Goal: Task Accomplishment & Management: Complete application form

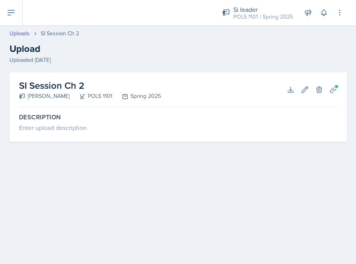
click at [329, 19] on div "Si leader POLS 1101 / Spring 2025 Si leader POLS 1101 / Fall 2025 Si leader POL…" at bounding box center [277, 12] width 133 height 25
click at [330, 16] on div "Si leader POLS 1101 / Spring 2025 Si leader POLS 1101 / Fall 2025 Si leader POL…" at bounding box center [277, 12] width 133 height 25
click at [326, 11] on icon at bounding box center [324, 13] width 8 height 8
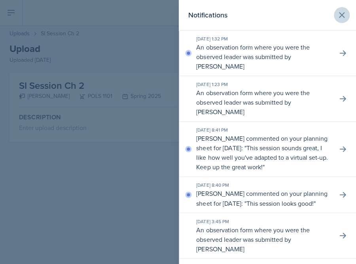
click at [343, 8] on button at bounding box center [342, 15] width 16 height 16
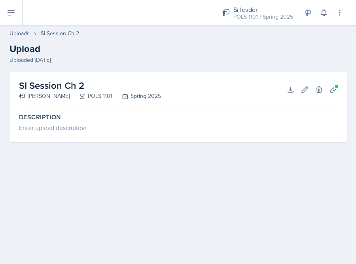
click at [12, 12] on icon at bounding box center [11, 12] width 6 height 5
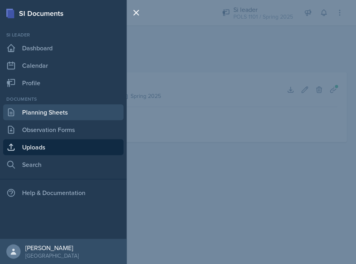
click at [54, 110] on link "Planning Sheets" at bounding box center [63, 112] width 120 height 16
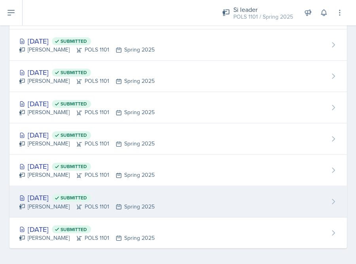
scroll to position [770, 0]
click at [99, 202] on div "Destiny Hopson POLS 1101 Spring 2025" at bounding box center [87, 206] width 136 height 8
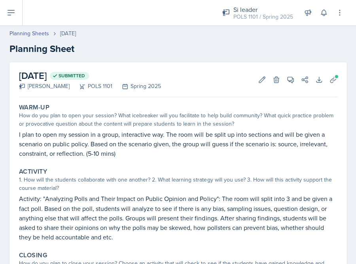
click at [10, 9] on icon at bounding box center [10, 12] width 9 height 9
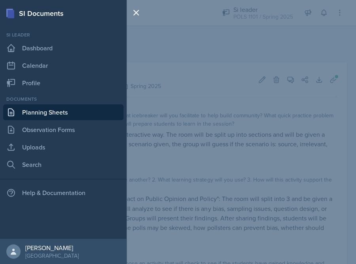
click at [177, 30] on div "SI Documents Si leader Dashboard Calendar Profile Documents Planning Sheets Obs…" at bounding box center [178, 132] width 356 height 264
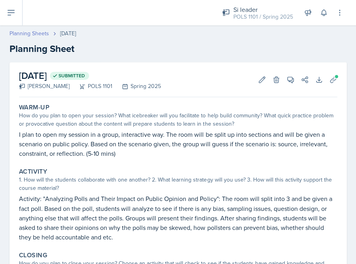
click at [39, 30] on link "Planning Sheets" at bounding box center [29, 33] width 40 height 8
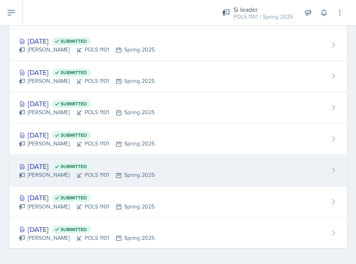
scroll to position [770, 0]
click at [76, 161] on div "Jan 15th, 2025 Submitted" at bounding box center [87, 166] width 136 height 11
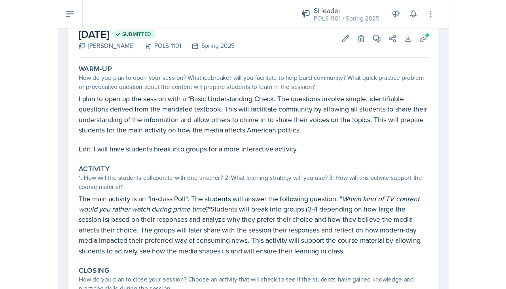
scroll to position [8, 0]
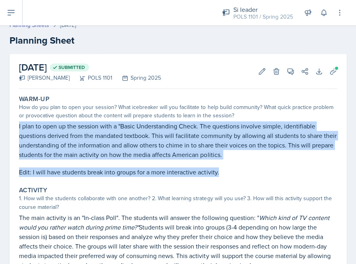
drag, startPoint x: 14, startPoint y: 127, endPoint x: 221, endPoint y: 169, distance: 211.2
click at [222, 169] on div "January 15th, 2025 Submitted Destiny Hopson POLS 1101 Spring 2025 Edit Delete V…" at bounding box center [177, 241] width 337 height 375
copy div "I plan to open up the session with a "Basic Understanding Check. The questions …"
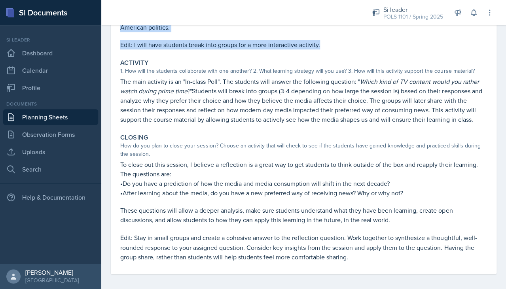
scroll to position [135, 0]
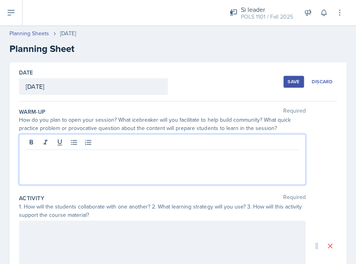
click at [292, 82] on div "Save" at bounding box center [294, 81] width 12 height 6
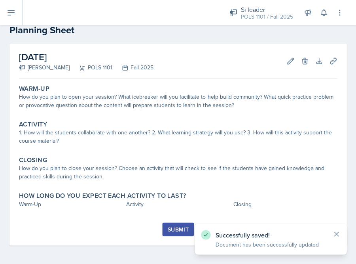
scroll to position [18, 0]
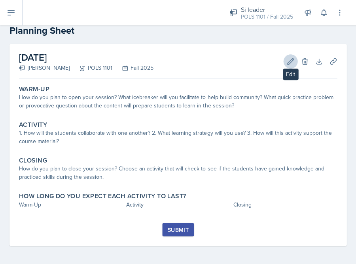
click at [288, 64] on icon at bounding box center [290, 61] width 8 height 8
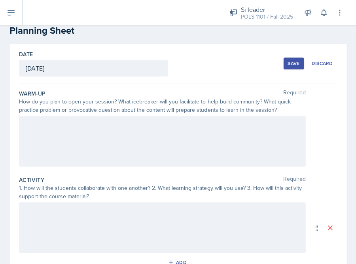
click at [297, 131] on div at bounding box center [162, 141] width 286 height 51
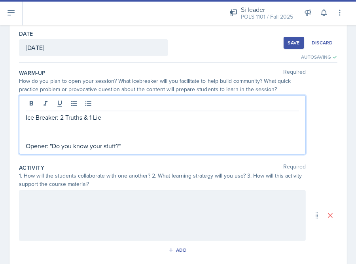
scroll to position [69, 0]
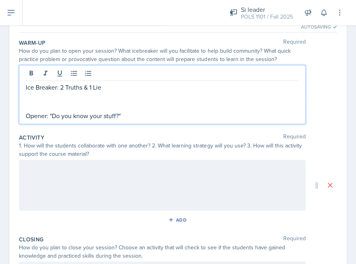
click at [190, 163] on div at bounding box center [162, 184] width 286 height 51
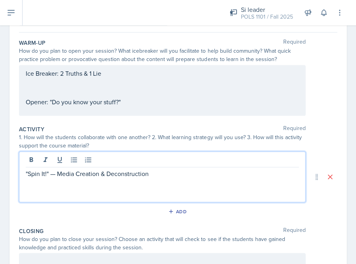
click at [27, 173] on p ""Spin It!" — Media Creation & Deconstruction" at bounding box center [162, 173] width 273 height 9
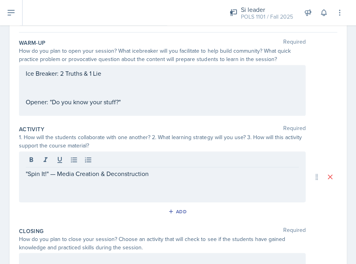
click at [25, 171] on div ""Spin It!" — Media Creation & Deconstruction" at bounding box center [162, 176] width 286 height 51
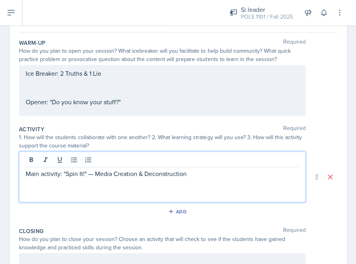
click at [43, 174] on p "Main activity: "Spin It!" — Media Creation & Deconstruction" at bounding box center [162, 173] width 273 height 9
click at [95, 171] on p "Main Activity: "Spin It!" — Media Creation & Deconstruction" at bounding box center [162, 173] width 273 height 9
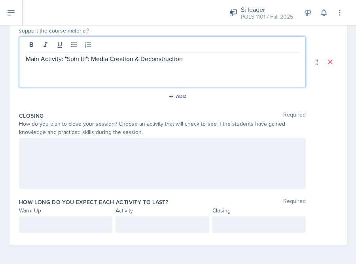
scroll to position [183, 0]
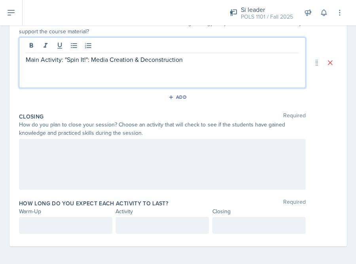
click at [285, 160] on div at bounding box center [162, 163] width 286 height 51
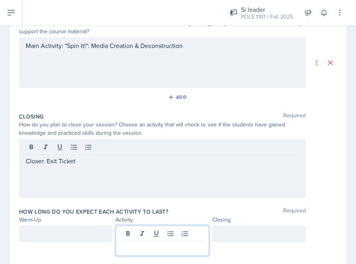
click at [159, 232] on div at bounding box center [162, 240] width 93 height 30
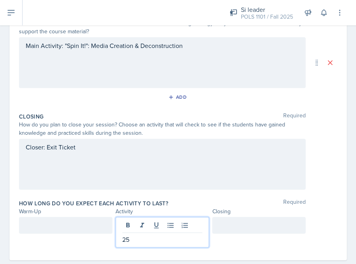
click at [251, 224] on div at bounding box center [258, 224] width 93 height 17
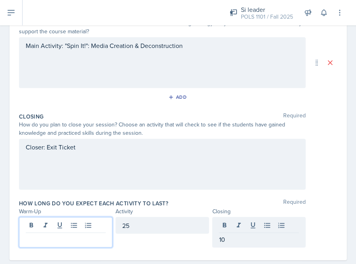
click at [101, 226] on div at bounding box center [65, 231] width 93 height 30
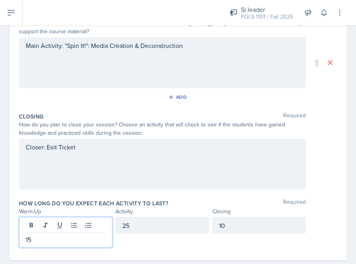
click at [145, 209] on div "Activity" at bounding box center [162, 211] width 93 height 8
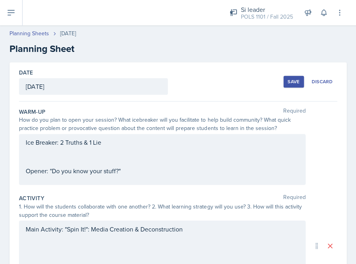
scroll to position [0, 0]
click at [228, 158] on div "Ice Breaker: 2 Truths & 1 Lie Opener: "Do you know your stuff?"" at bounding box center [162, 156] width 273 height 38
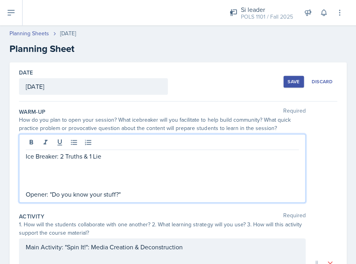
click at [136, 196] on p "Opener: "Do you know your stuff?"" at bounding box center [162, 193] width 273 height 9
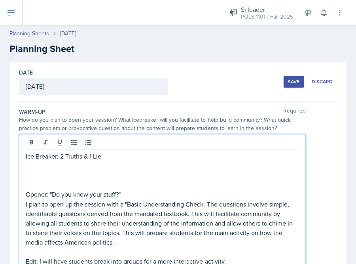
click at [137, 191] on p "Opener: "Do you know your stuff?"" at bounding box center [162, 193] width 273 height 9
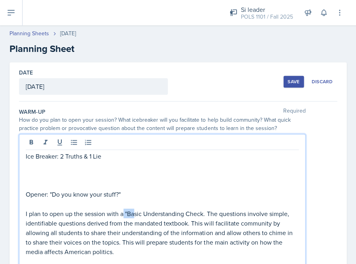
drag, startPoint x: 124, startPoint y: 211, endPoint x: 135, endPoint y: 211, distance: 11.1
click at [135, 211] on p "I plan to open up the session with a "Basic Understanding Check. The questions …" at bounding box center [162, 231] width 273 height 47
click at [126, 209] on p "I plan to open up the session with a "Basic Understanding Check. The questions …" at bounding box center [162, 231] width 273 height 47
click at [131, 210] on p "I plan to open up the session with a "Basic Understanding Check. The questions …" at bounding box center [162, 231] width 273 height 47
click at [146, 210] on p "I plan to open up the session with a Basic Understanding Check. The questions i…" at bounding box center [162, 231] width 273 height 47
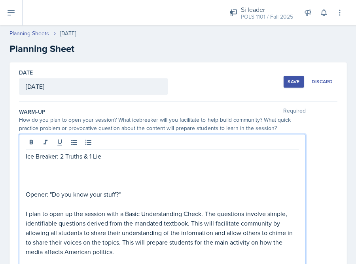
click at [188, 211] on p "I plan to open up the session with a Basic Understanding Check. The questions i…" at bounding box center [162, 231] width 273 height 47
click at [145, 210] on p "I plan to open up the session with a Basic Understanding check. The questions i…" at bounding box center [162, 231] width 273 height 47
click at [127, 211] on p "I plan to open up the session with a Basic understanding check. The questions i…" at bounding box center [162, 231] width 273 height 47
drag, startPoint x: 215, startPoint y: 208, endPoint x: 218, endPoint y: 244, distance: 36.1
click at [218, 245] on p "I plan to open up the session with a basic understanding check. The questions i…" at bounding box center [162, 231] width 273 height 47
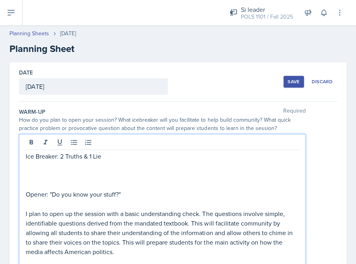
click at [218, 244] on p "I plan to open up the session with a basic understanding check. The questions i…" at bounding box center [162, 231] width 273 height 47
drag, startPoint x: 219, startPoint y: 222, endPoint x: 182, endPoint y: 247, distance: 44.2
click at [183, 248] on p "I plan to open up the session with a basic understanding check. The questions i…" at bounding box center [162, 231] width 273 height 47
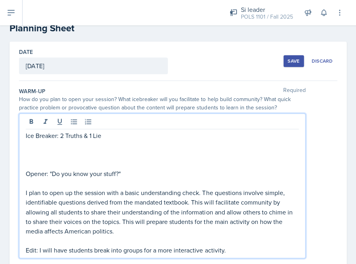
scroll to position [21, 0]
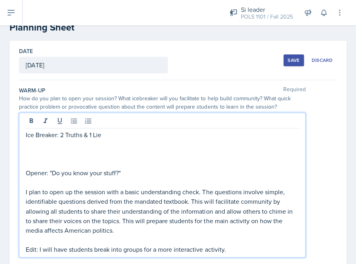
click at [182, 247] on p "Edit: I will have students break into groups for a more interactive activity." at bounding box center [162, 248] width 273 height 9
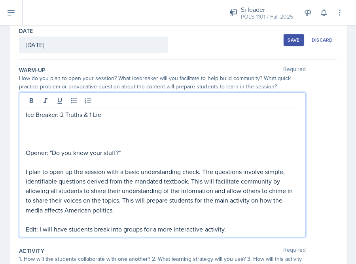
scroll to position [42, 0]
click at [205, 169] on p "I plan to open up the session with a basic understanding check. The questions i…" at bounding box center [162, 189] width 273 height 47
click at [192, 177] on p "I plan to open up the session with a basic understanding check. The questions i…" at bounding box center [162, 189] width 273 height 47
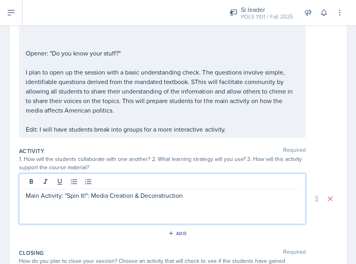
scroll to position [103, 0]
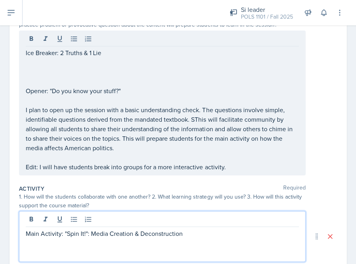
click at [198, 116] on p "I plan to open up the session with a basic understanding check. The questions i…" at bounding box center [162, 128] width 273 height 47
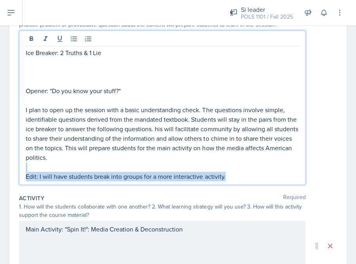
drag, startPoint x: 224, startPoint y: 175, endPoint x: -2, endPoint y: 163, distance: 226.7
click at [0, 163] on html "SI Documents Si leader Dashboard Calendar Profile Documents Planning Sheets Obs…" at bounding box center [178, 132] width 356 height 264
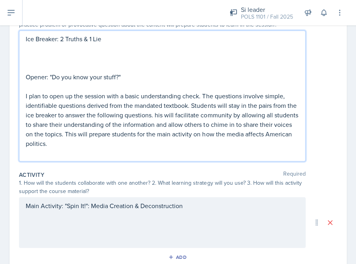
click at [155, 111] on p "I plan to open up the session with a basic understanding check. The questions i…" at bounding box center [162, 119] width 273 height 57
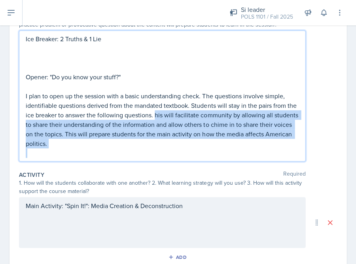
drag, startPoint x: 155, startPoint y: 111, endPoint x: 162, endPoint y: 145, distance: 35.2
click at [162, 145] on div "Ice Breaker: 2 Truths & 1 Lie Opener: "Do you know your stuff?" I plan to open …" at bounding box center [162, 95] width 273 height 123
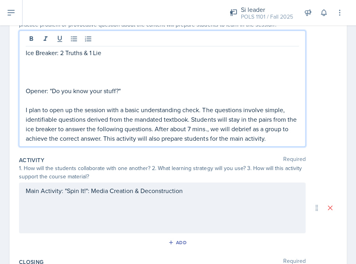
scroll to position [91, 0]
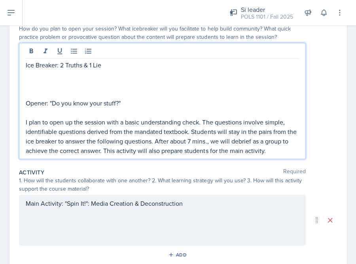
click at [62, 92] on p at bounding box center [162, 93] width 273 height 9
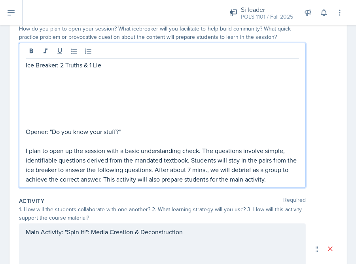
click at [110, 64] on p "Ice Breaker: 2 Truths & 1 Lie" at bounding box center [162, 64] width 273 height 9
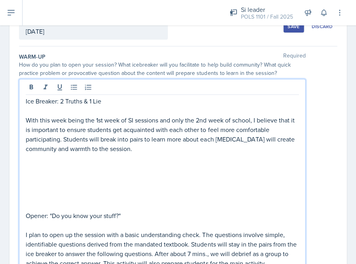
scroll to position [100, 0]
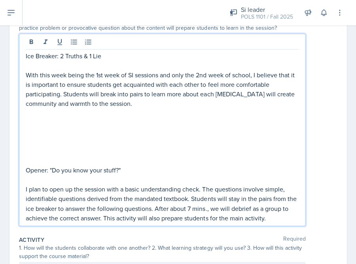
click at [74, 150] on p at bounding box center [162, 150] width 273 height 9
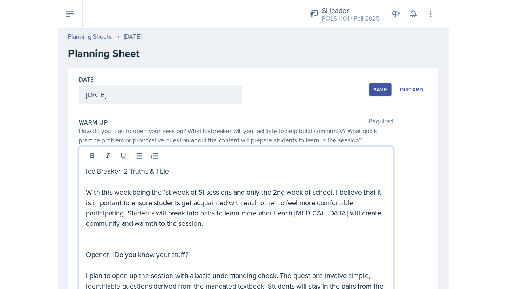
scroll to position [0, 0]
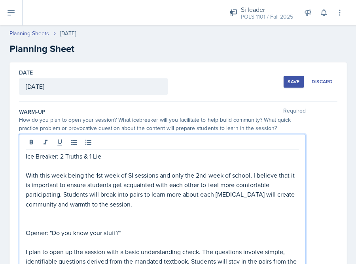
click at [288, 82] on div "Save" at bounding box center [294, 81] width 12 height 6
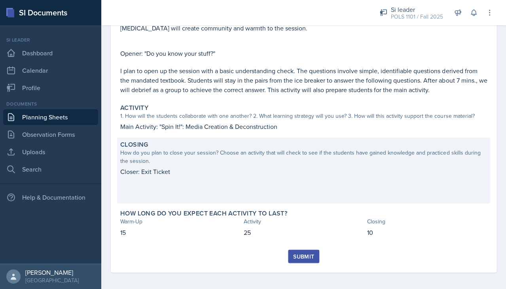
scroll to position [142, 0]
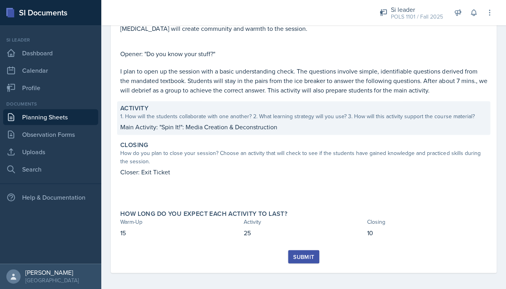
click at [220, 125] on p "Main Activity: "Spin It!": Media Creation & Deconstruction" at bounding box center [303, 126] width 367 height 9
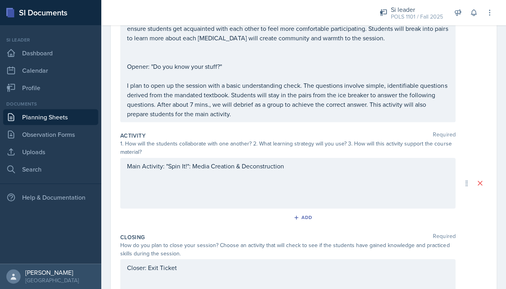
click at [316, 167] on div "Main Activity: "Spin It!": Media Creation & Deconstruction" at bounding box center [287, 183] width 335 height 51
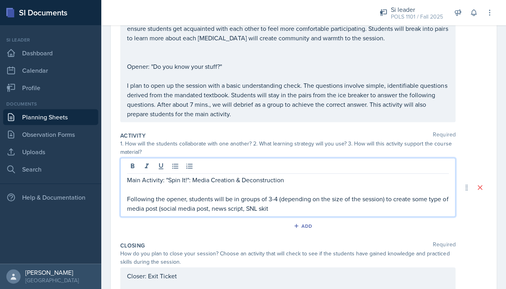
click at [237, 202] on p "Following the opener, students will be in groups of 3-4 (depending on the size …" at bounding box center [288, 203] width 322 height 19
drag, startPoint x: 234, startPoint y: 203, endPoint x: 243, endPoint y: 203, distance: 8.7
click at [243, 203] on p "Following the opener, students will be in groups of 3-4 (depending on the size …" at bounding box center [288, 203] width 322 height 19
click at [311, 205] on p "Following the opener, students will be in groups of 3-4 (depending on the size …" at bounding box center [288, 203] width 322 height 19
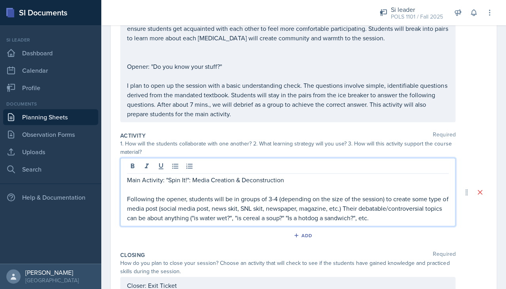
click at [194, 216] on p "Following the opener, students will be in groups of 3-4 (depending on the size …" at bounding box center [288, 208] width 322 height 28
click at [195, 216] on p "Following the opener, students will be in groups of 3-4 (depending on the size …" at bounding box center [288, 208] width 322 height 28
click at [239, 214] on p "Following the opener, students will be in groups of 3-4 (depending on the size …" at bounding box center [288, 208] width 322 height 28
click at [356, 212] on p "Following the opener, students will be in groups of 3-4 (depending on the size …" at bounding box center [288, 208] width 322 height 28
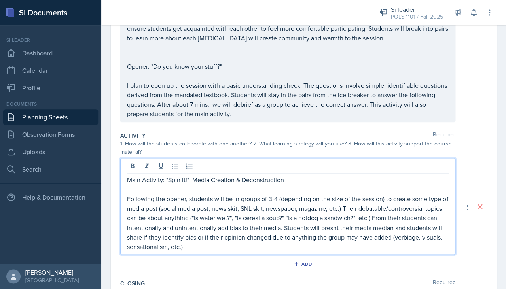
click at [322, 233] on p "Following the opener, students will be in groups of 3-4 (depending on the size …" at bounding box center [288, 222] width 322 height 57
click at [328, 229] on p "Following the opener, students will be in groups of 3-4 (depending on the size …" at bounding box center [288, 222] width 322 height 57
click at [328, 223] on p "Following the opener, students will be in groups of 3-4 (depending on the size …" at bounding box center [288, 222] width 322 height 57
click at [297, 180] on p "Main Activity: "Spin It!": Media Creation & Deconstruction" at bounding box center [288, 179] width 322 height 9
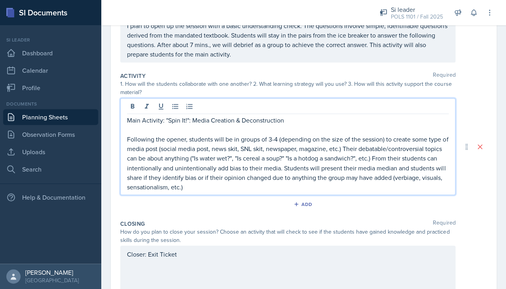
scroll to position [222, 0]
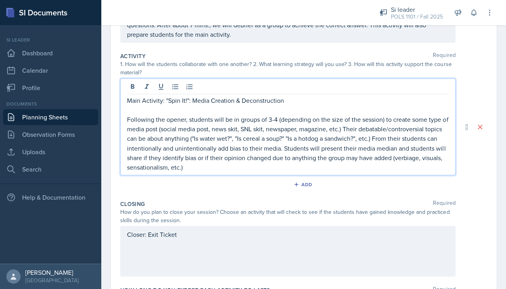
click at [327, 97] on p "Main Activity: "Spin It!": Media Creation & Deconstruction" at bounding box center [288, 100] width 322 height 9
